Goal: Information Seeking & Learning: Learn about a topic

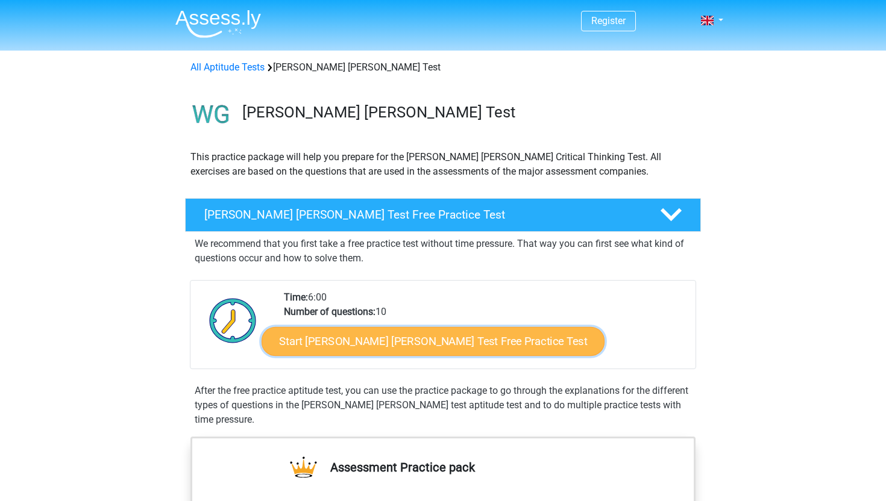
click at [446, 336] on link "Start Watson Glaser Test Free Practice Test" at bounding box center [432, 341] width 343 height 29
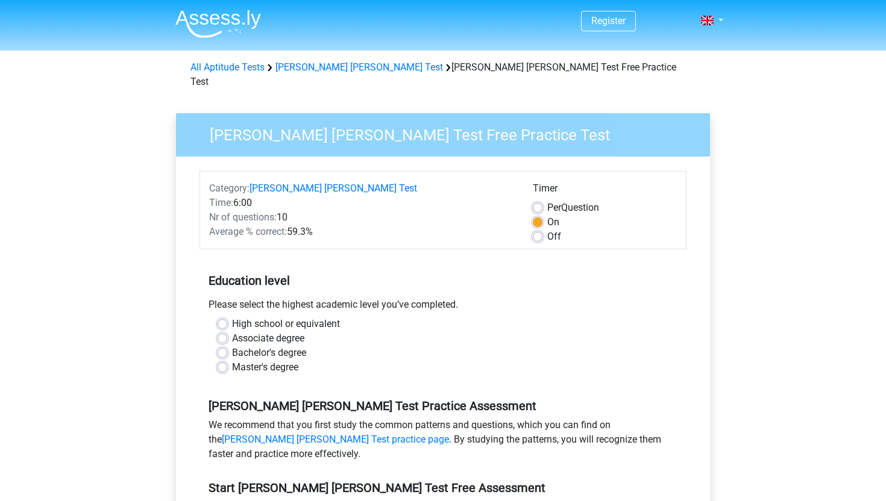
click at [283, 317] on label "High school or equivalent" at bounding box center [286, 324] width 108 height 14
click at [227, 317] on input "High school or equivalent" at bounding box center [222, 323] width 10 height 12
radio input "true"
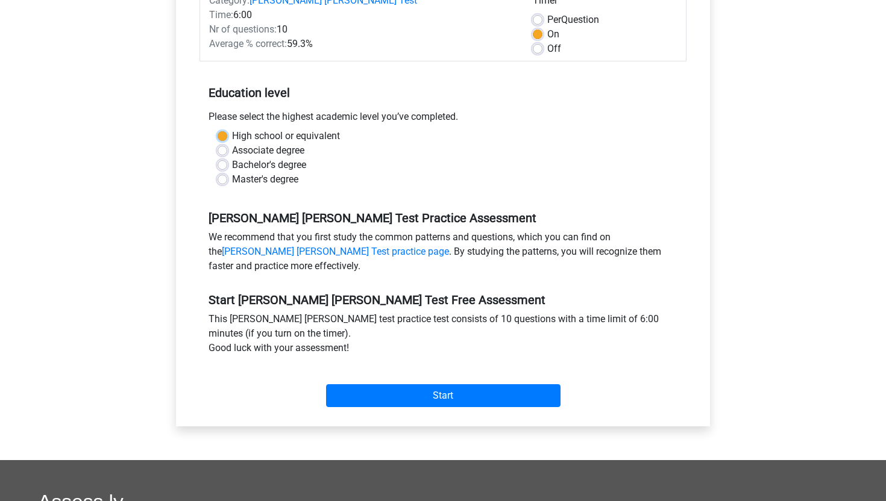
scroll to position [193, 0]
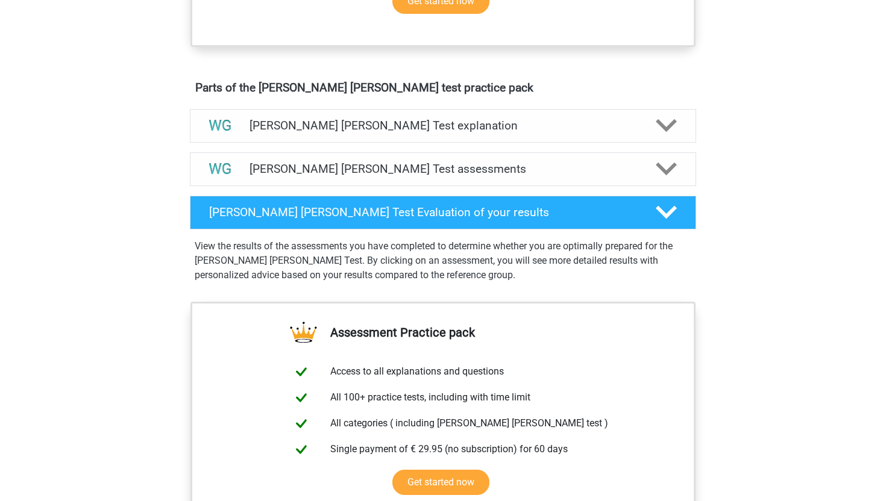
scroll to position [638, 0]
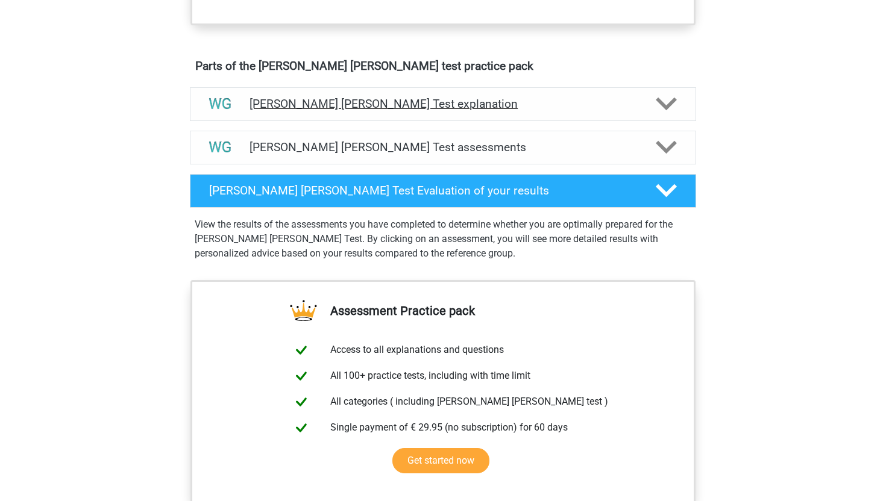
click at [588, 113] on div "Watson Glaser Test explanation" at bounding box center [443, 104] width 506 height 34
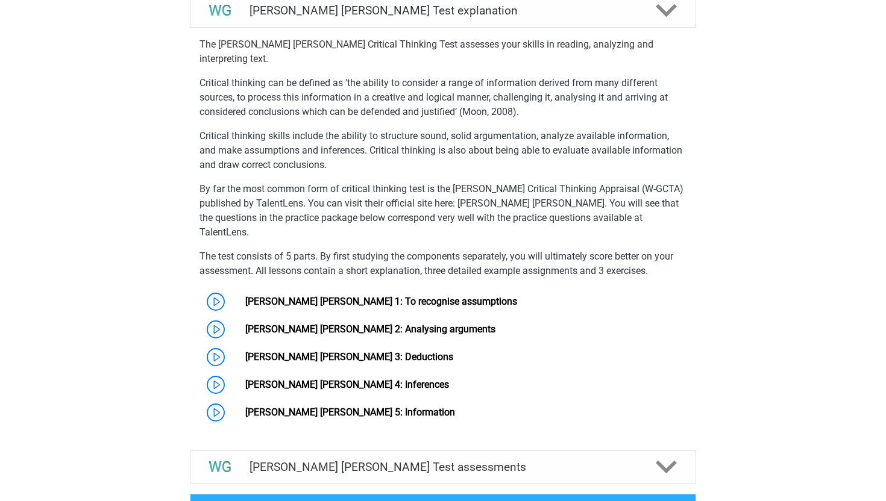
scroll to position [762, 0]
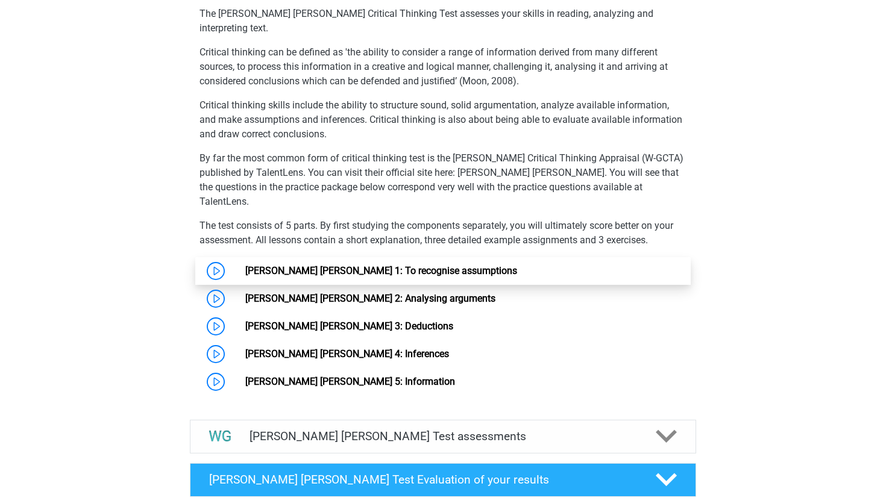
click at [517, 265] on link "[PERSON_NAME] [PERSON_NAME] 1: To recognise assumptions" at bounding box center [381, 270] width 272 height 11
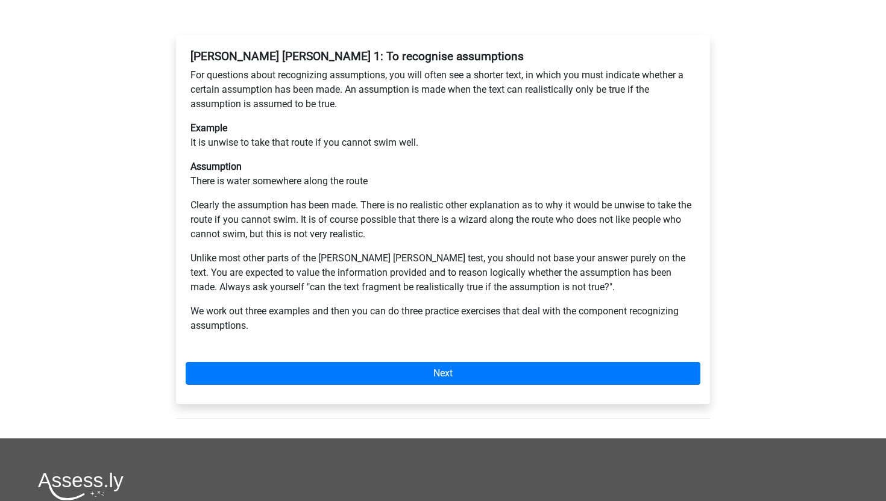
scroll to position [212, 0]
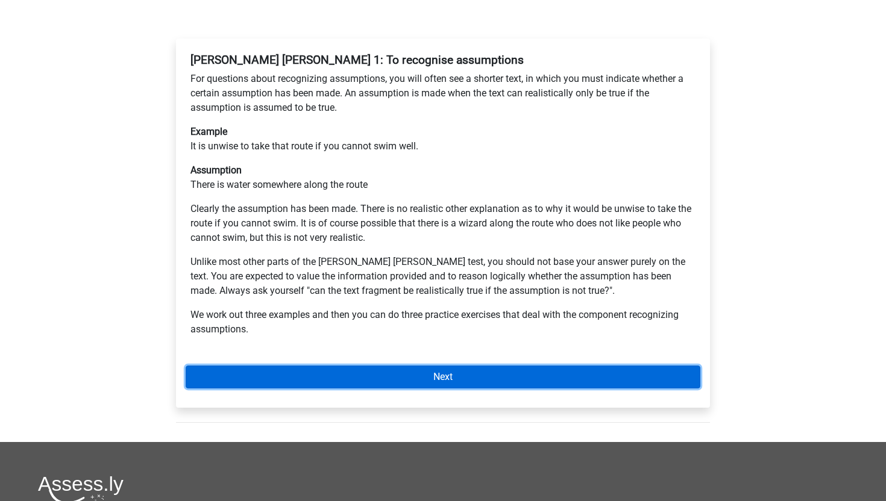
click at [562, 366] on link "Next" at bounding box center [443, 377] width 514 height 23
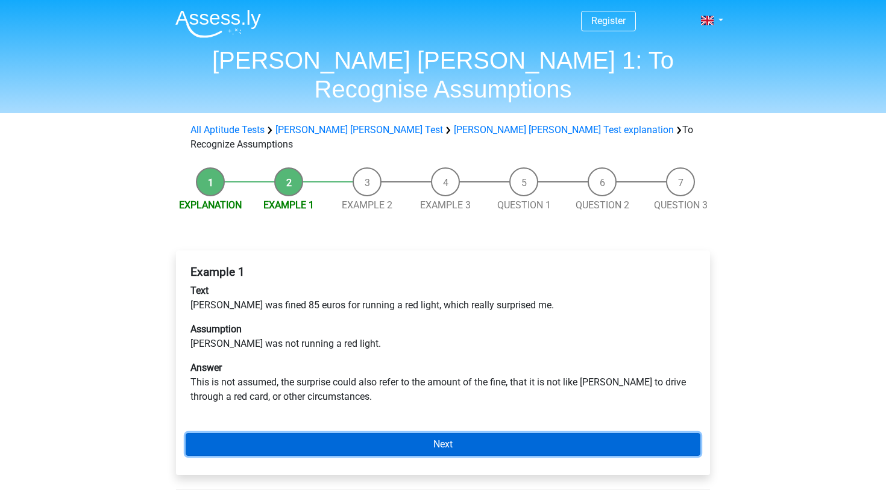
click at [537, 433] on link "Next" at bounding box center [443, 444] width 514 height 23
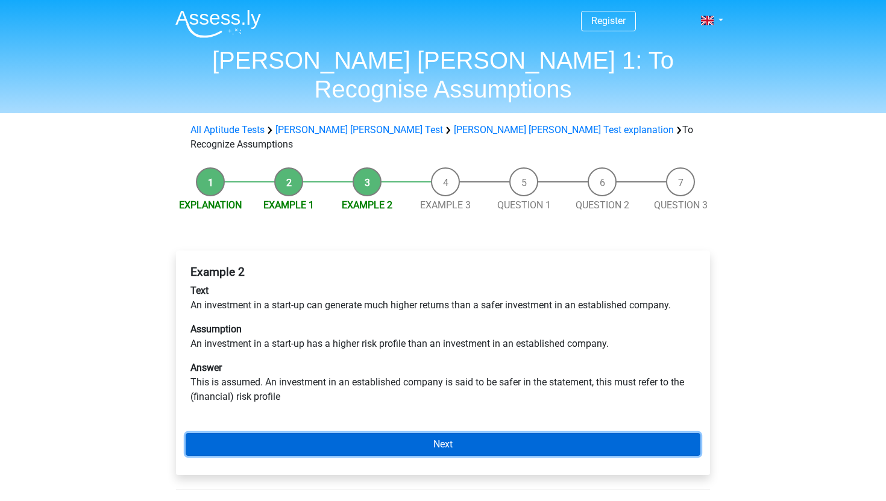
click at [537, 433] on link "Next" at bounding box center [443, 444] width 514 height 23
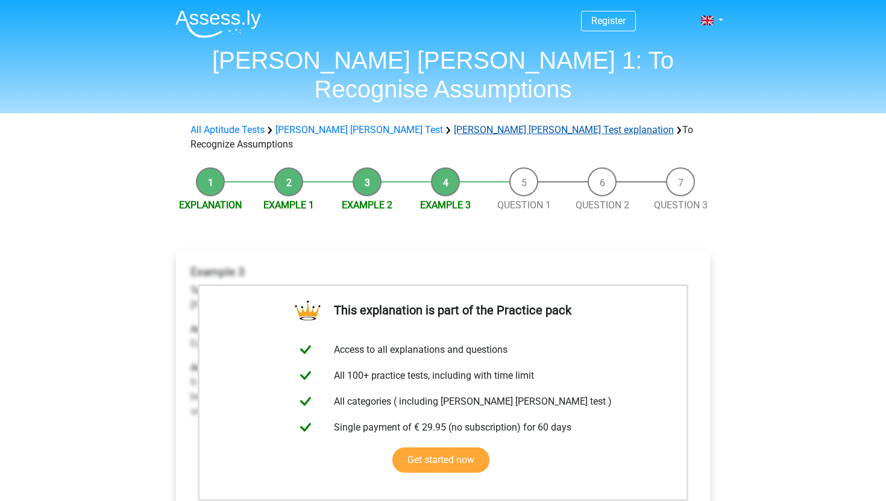
click at [454, 124] on link "[PERSON_NAME] [PERSON_NAME] Test explanation" at bounding box center [564, 129] width 220 height 11
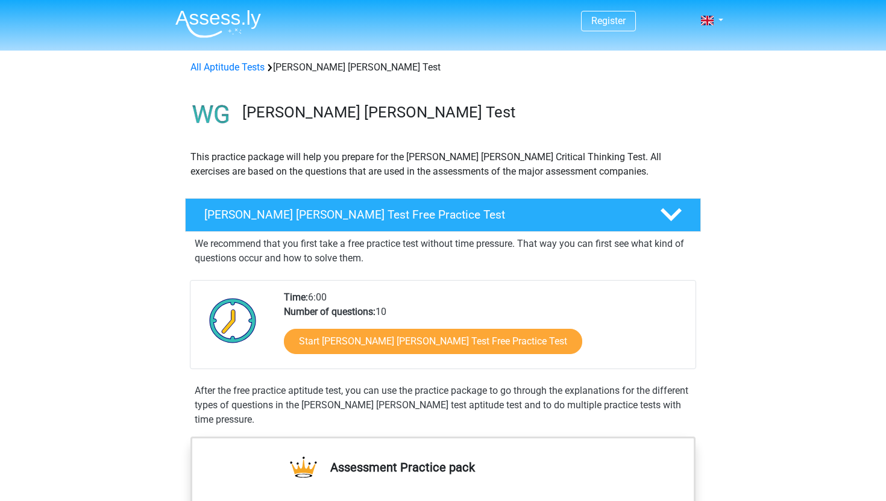
scroll to position [721, 0]
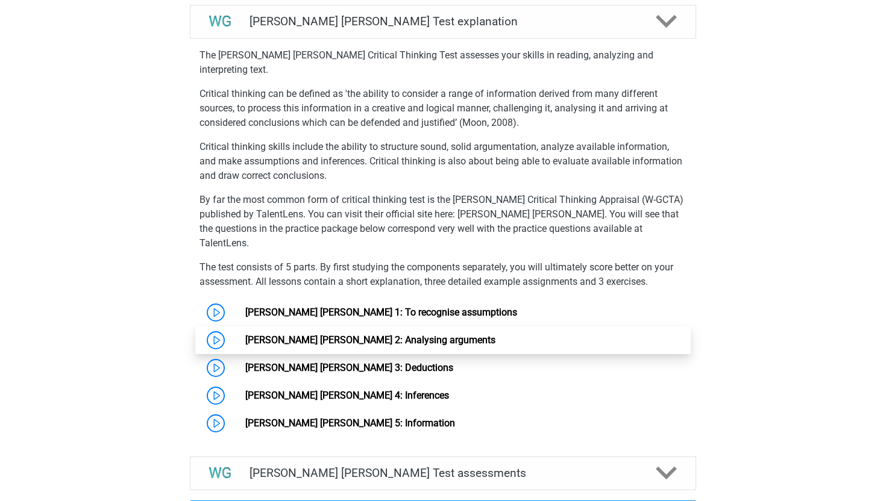
click at [369, 334] on link "Watson Glaser 2: Analysing arguments" at bounding box center [370, 339] width 250 height 11
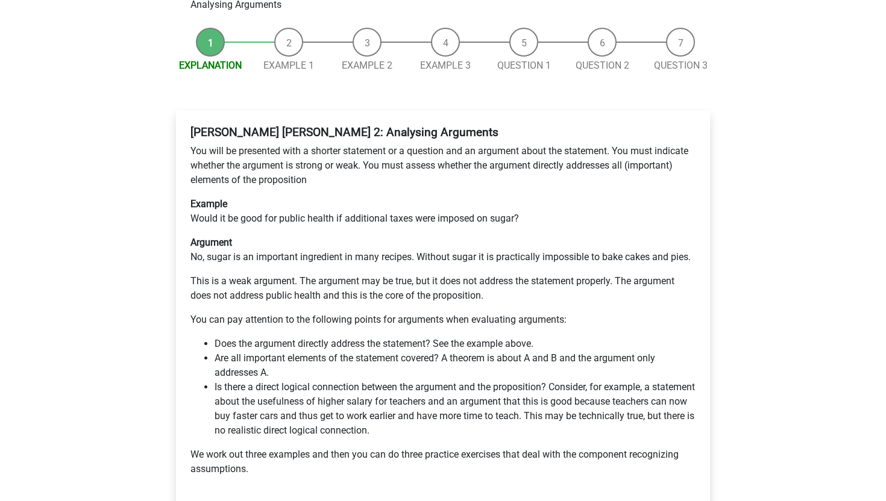
scroll to position [141, 0]
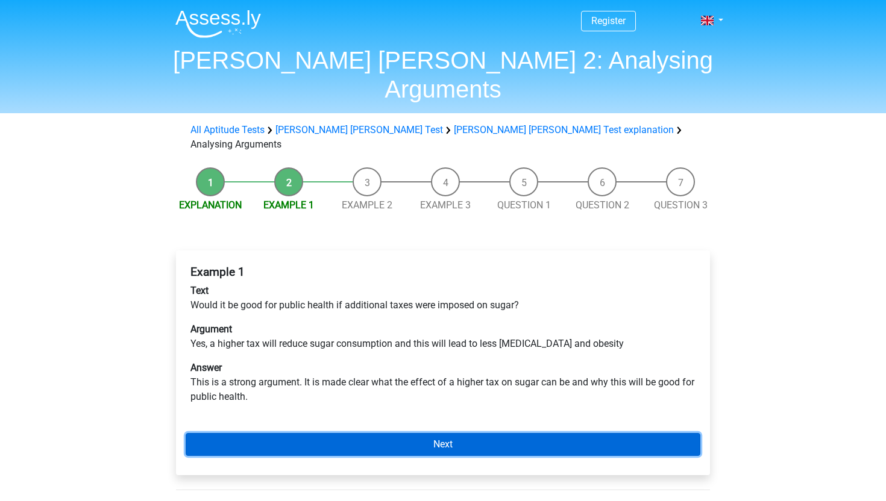
click at [375, 433] on link "Next" at bounding box center [443, 444] width 514 height 23
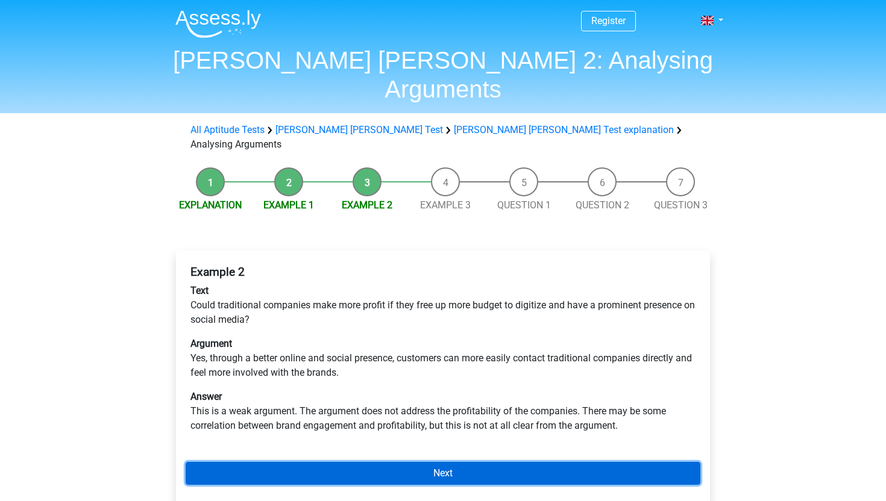
click at [369, 462] on link "Next" at bounding box center [443, 473] width 514 height 23
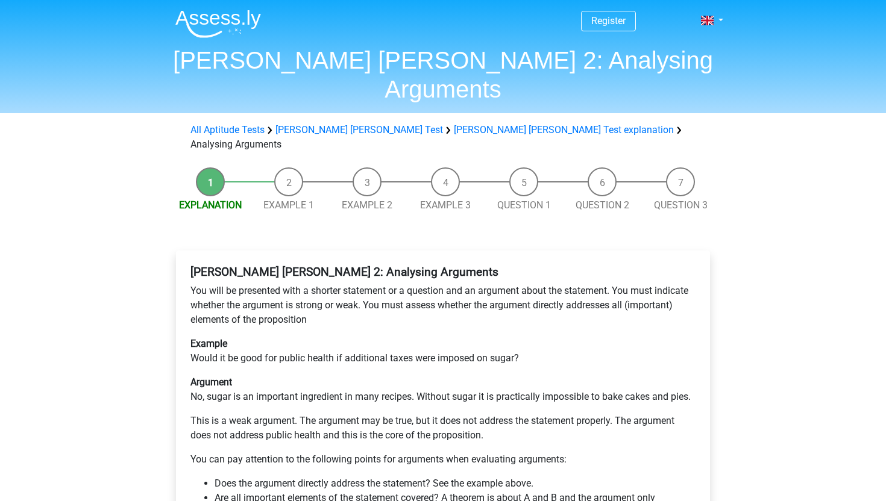
scroll to position [141, 0]
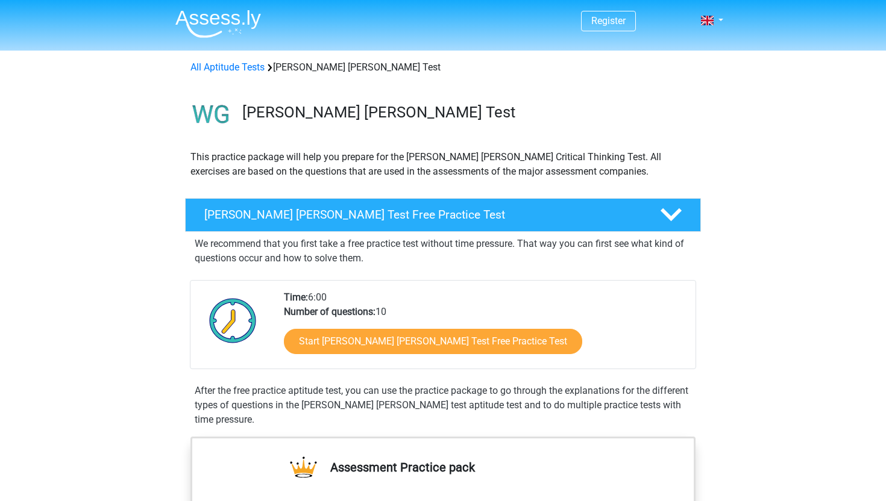
scroll to position [721, 0]
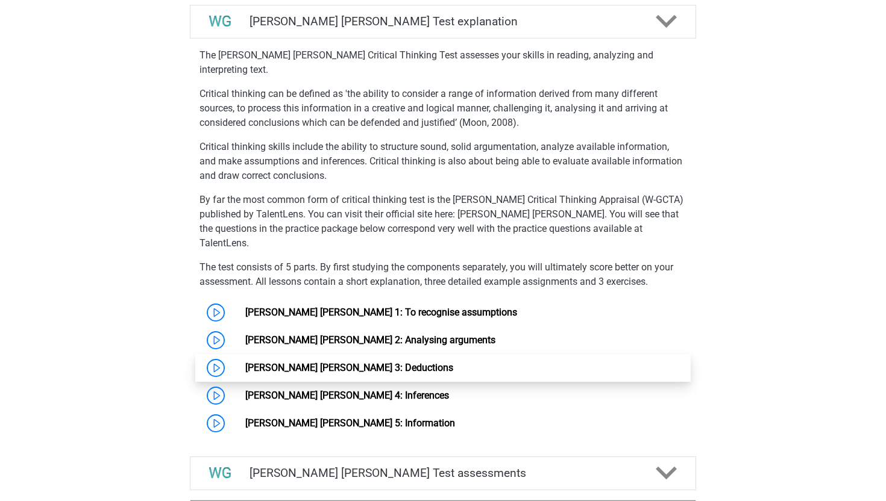
click at [292, 362] on link "Watson Glaser 3: Deductions" at bounding box center [349, 367] width 208 height 11
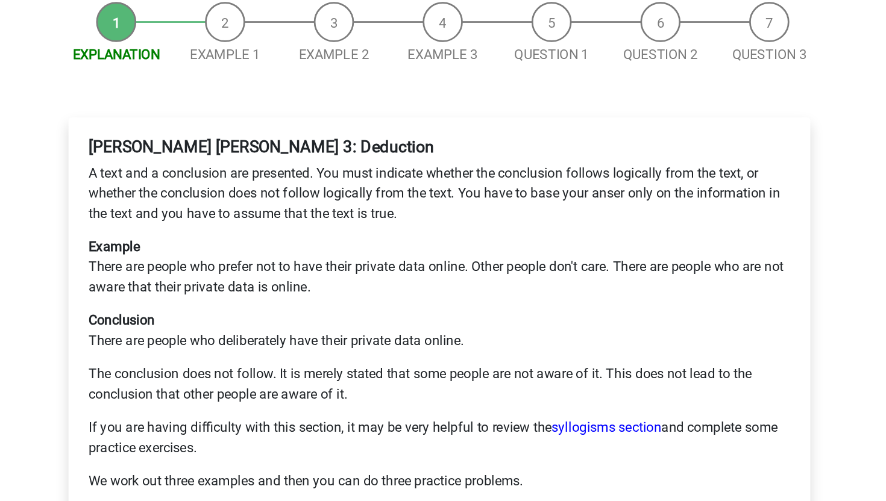
scroll to position [120, 0]
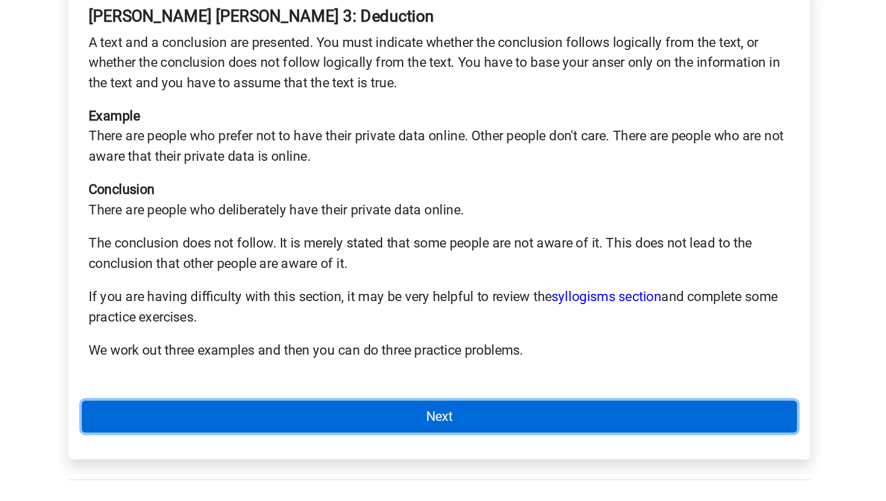
click at [461, 429] on link "Next" at bounding box center [443, 440] width 514 height 23
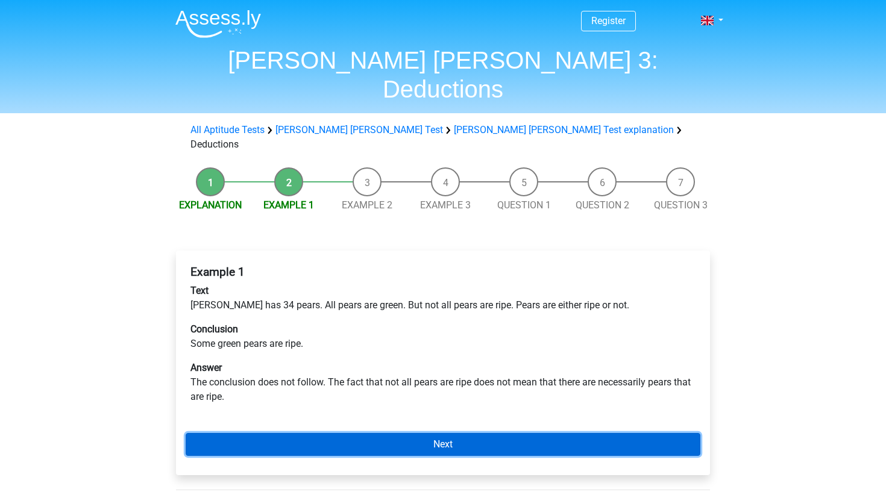
click at [451, 433] on link "Next" at bounding box center [443, 444] width 514 height 23
